Goal: Task Accomplishment & Management: Use online tool/utility

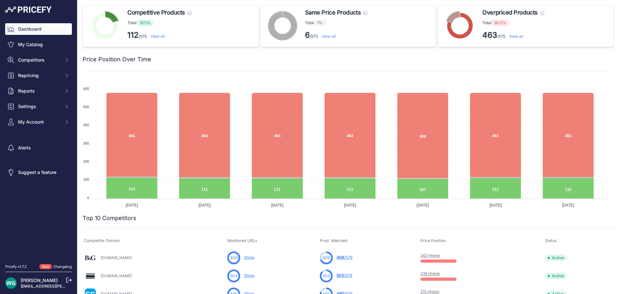
click at [280, 14] on icon at bounding box center [282, 25] width 29 height 29
click at [51, 71] on button "Repricing" at bounding box center [38, 76] width 67 height 12
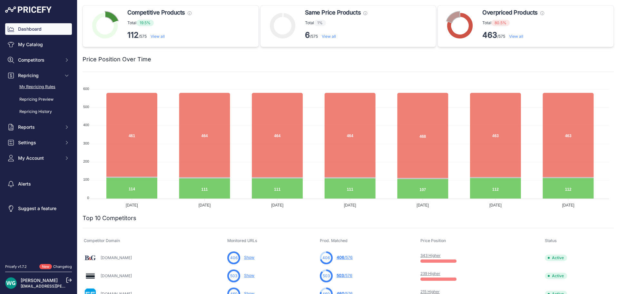
click at [48, 83] on link "My Repricing Rules" at bounding box center [38, 86] width 67 height 11
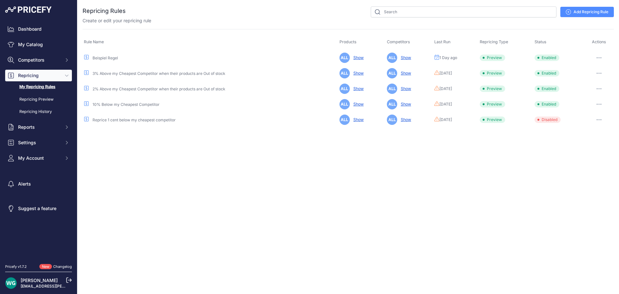
click at [598, 55] on button "button" at bounding box center [598, 57] width 13 height 9
click at [589, 89] on button "Reprice Now" at bounding box center [591, 92] width 41 height 10
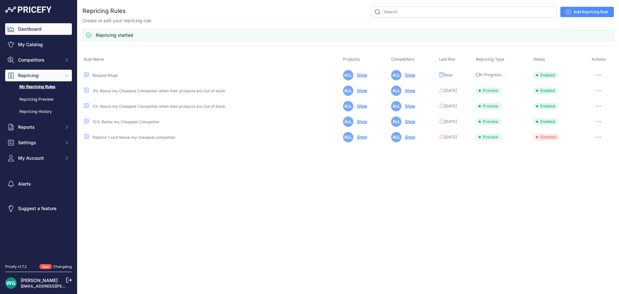
click at [29, 23] on link "Dashboard" at bounding box center [38, 29] width 67 height 12
